Goal: Information Seeking & Learning: Learn about a topic

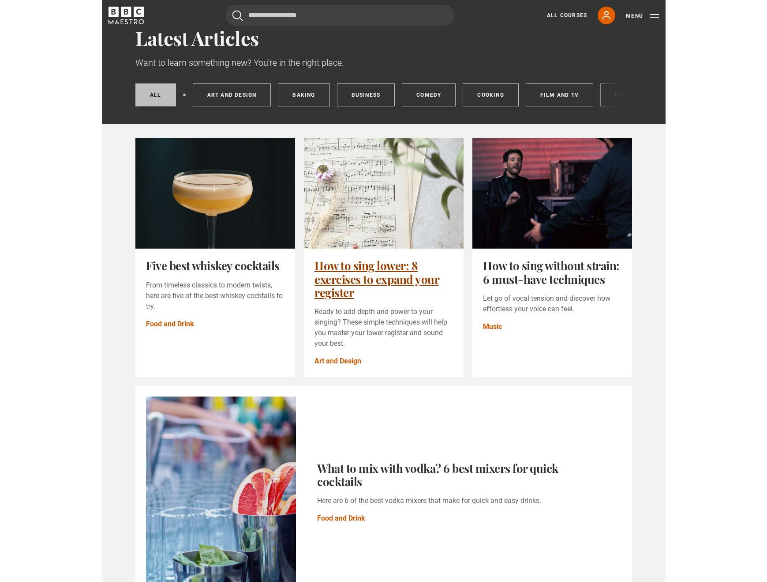
scroll to position [49, 0]
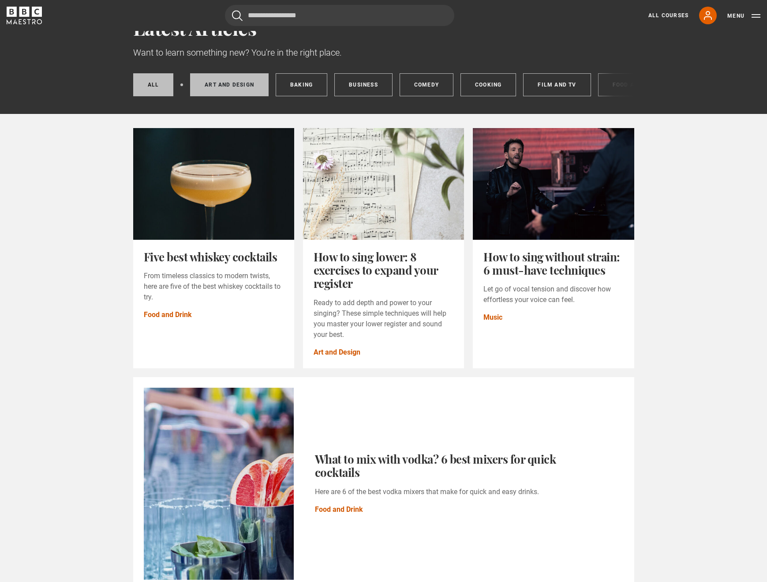
click at [242, 88] on link "Art and Design" at bounding box center [229, 84] width 79 height 23
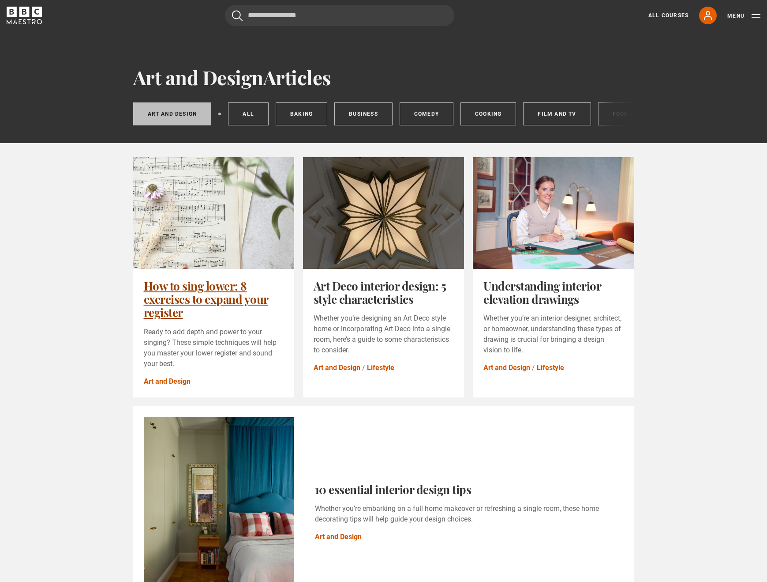
click at [194, 278] on link "How to sing lower: 8 exercises to expand your register" at bounding box center [206, 299] width 124 height 42
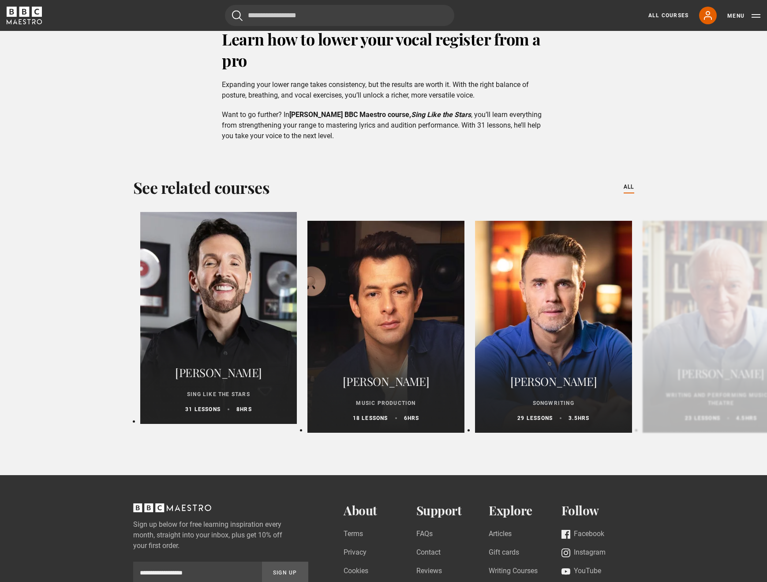
scroll to position [1625, 0]
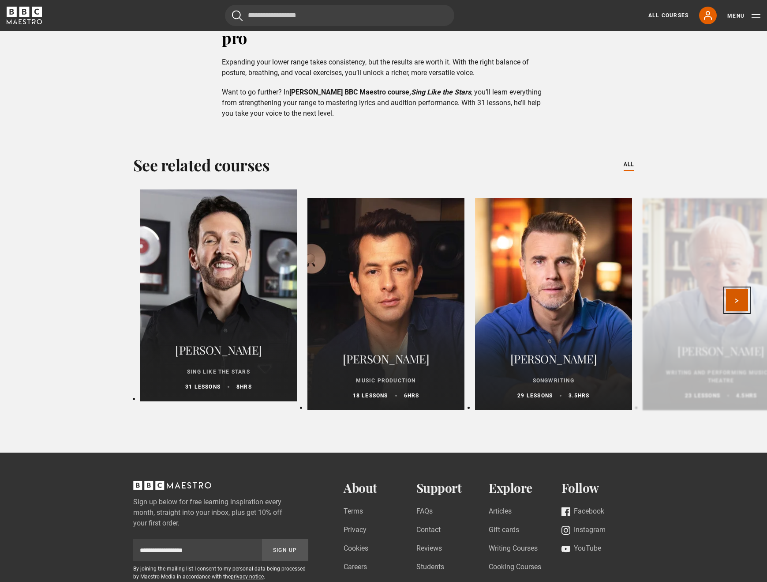
click at [734, 301] on button "Next" at bounding box center [737, 300] width 22 height 22
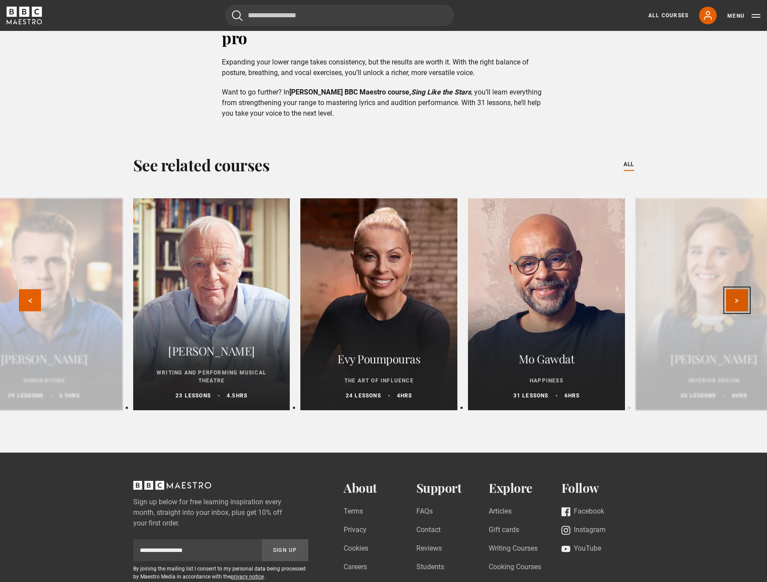
click at [735, 306] on button "Next" at bounding box center [737, 300] width 22 height 22
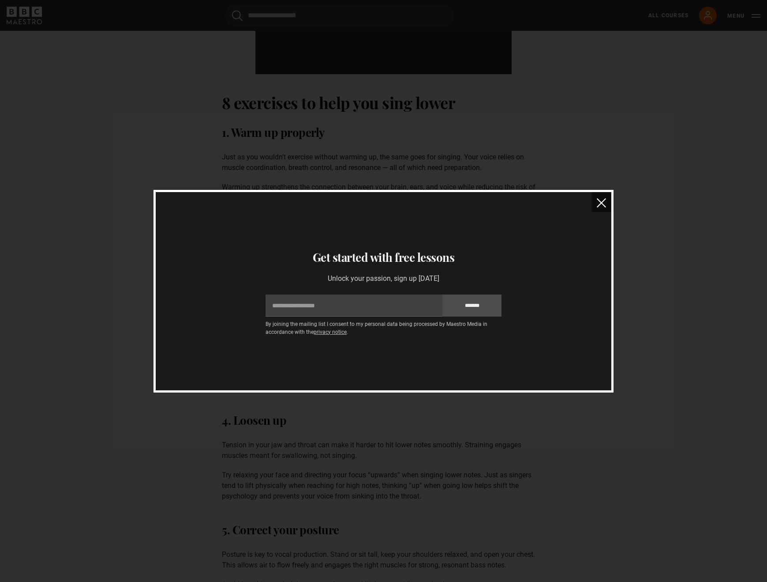
scroll to position [0, 0]
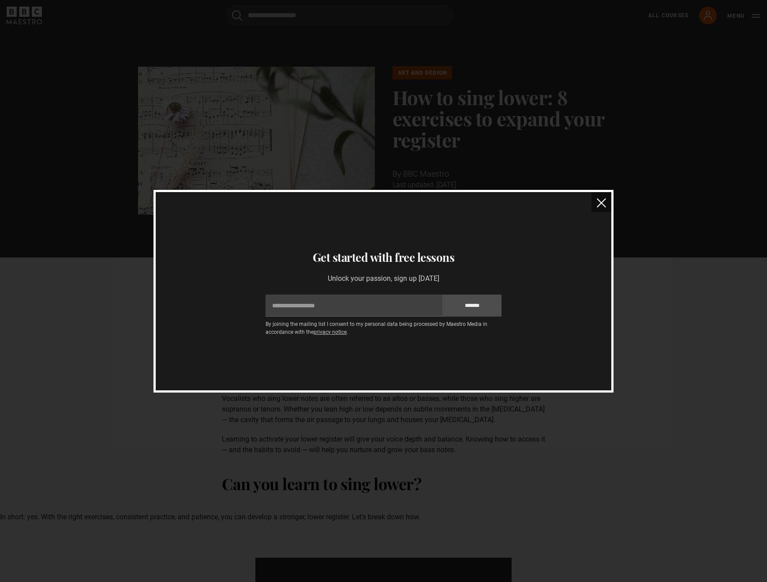
click at [603, 206] on img "close" at bounding box center [601, 202] width 9 height 9
